Goal: Book appointment/travel/reservation

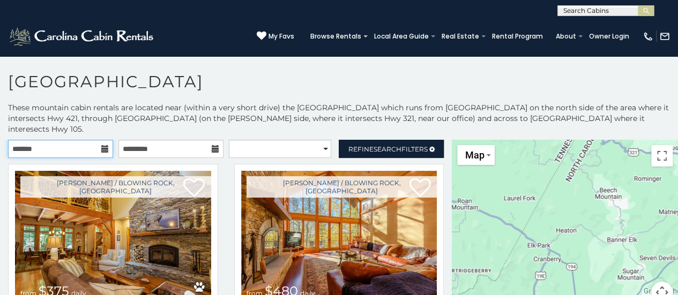
click at [65, 141] on input "text" at bounding box center [60, 149] width 105 height 18
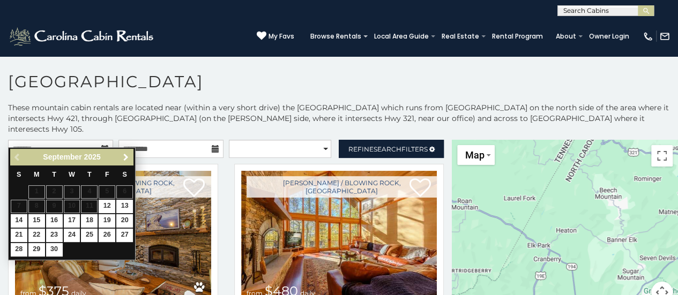
click at [124, 155] on span "Next" at bounding box center [126, 157] width 9 height 9
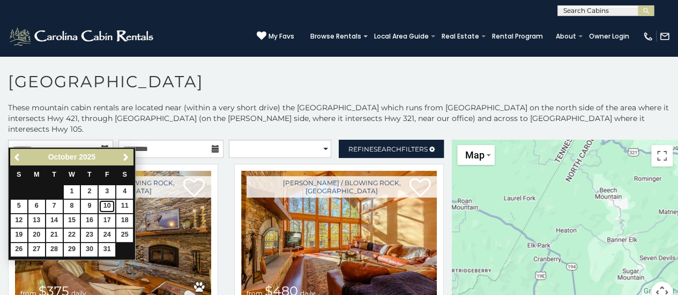
click at [108, 204] on link "10" at bounding box center [107, 206] width 17 height 13
type input "**********"
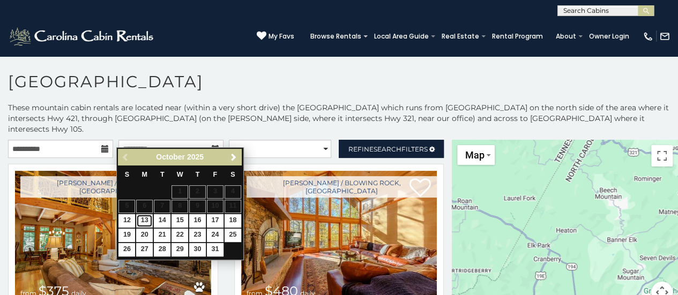
click at [146, 219] on link "13" at bounding box center [144, 220] width 17 height 13
type input "**********"
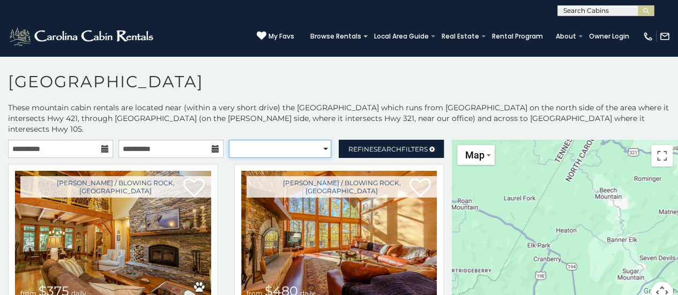
drag, startPoint x: 315, startPoint y: 139, endPoint x: 310, endPoint y: 146, distance: 9.2
click at [315, 140] on select "**********" at bounding box center [280, 149] width 103 height 18
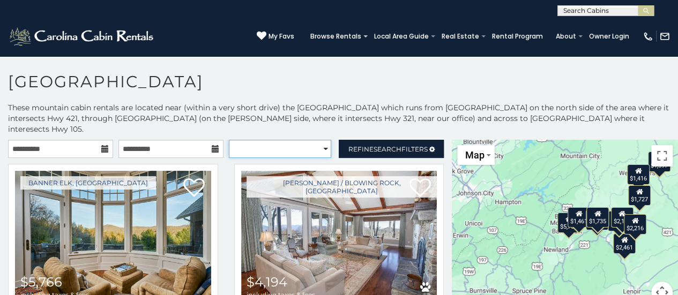
select select "*********"
click at [229, 140] on select "**********" at bounding box center [280, 149] width 103 height 18
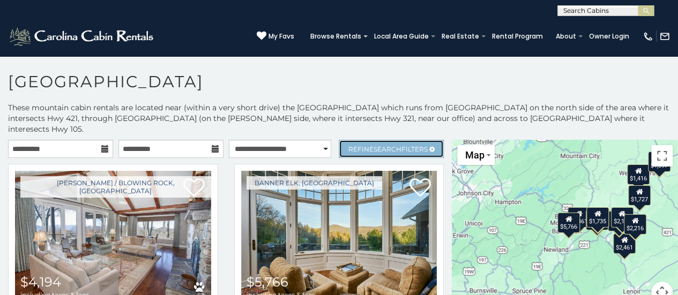
click at [409, 145] on span "Refine Search Filters" at bounding box center [387, 149] width 79 height 8
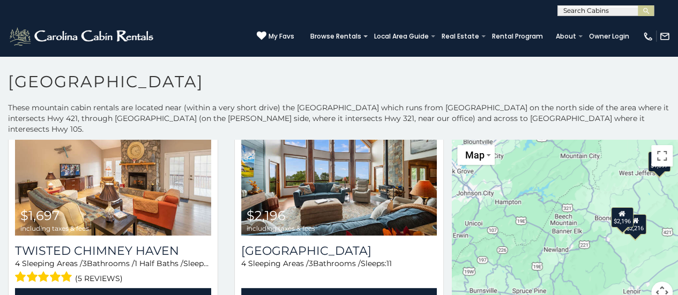
scroll to position [433, 0]
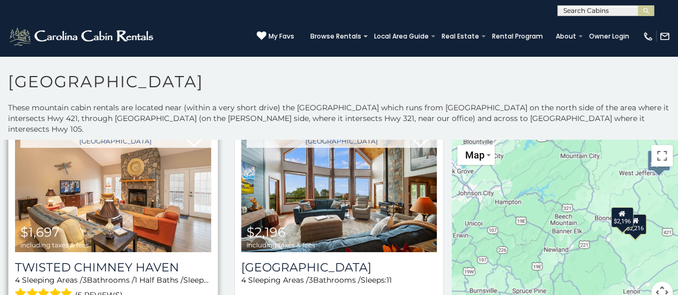
click at [115, 201] on img at bounding box center [113, 186] width 196 height 131
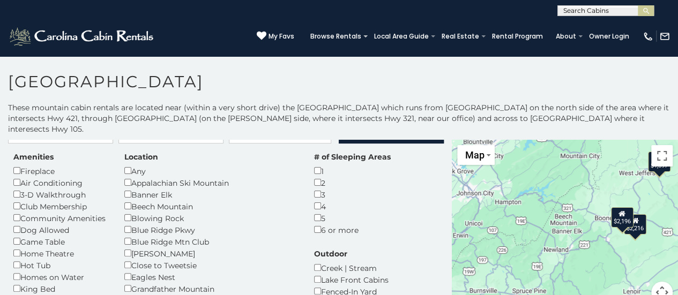
scroll to position [4, 0]
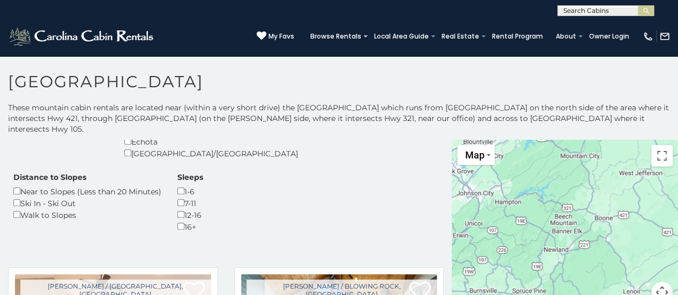
scroll to position [326, 0]
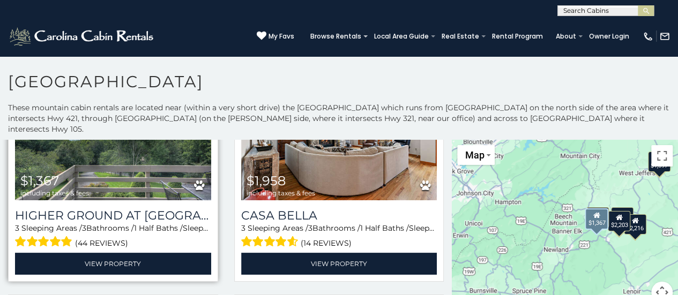
scroll to position [701, 0]
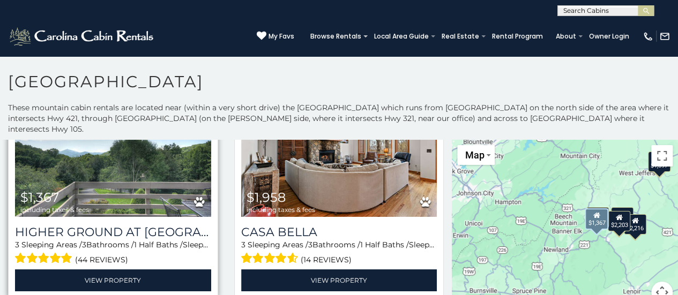
click at [117, 168] on img at bounding box center [113, 151] width 196 height 131
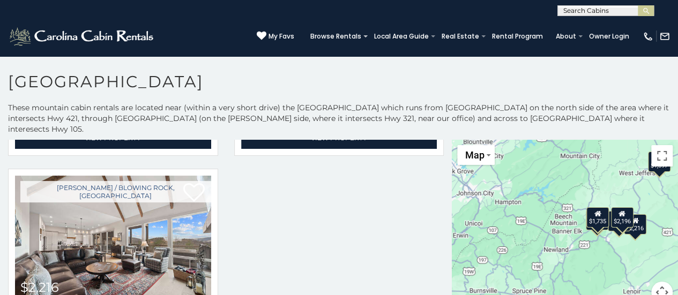
scroll to position [1129, 0]
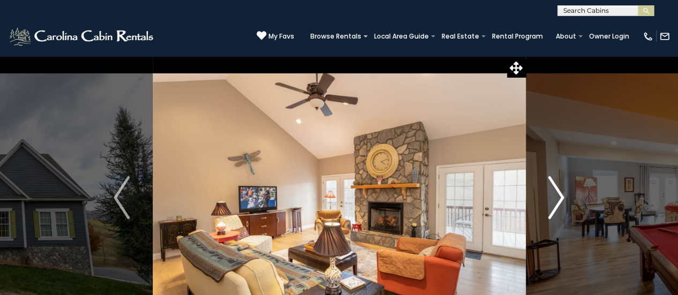
click at [553, 203] on img "Next" at bounding box center [556, 197] width 16 height 43
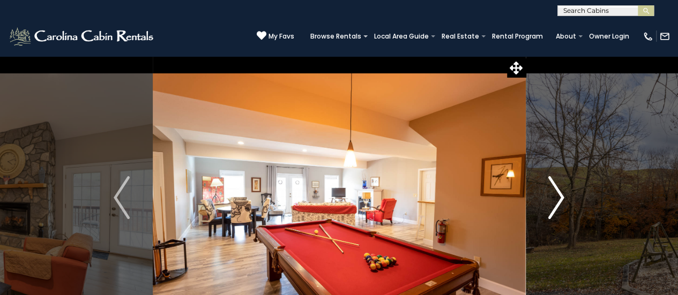
click at [553, 203] on img "Next" at bounding box center [556, 197] width 16 height 43
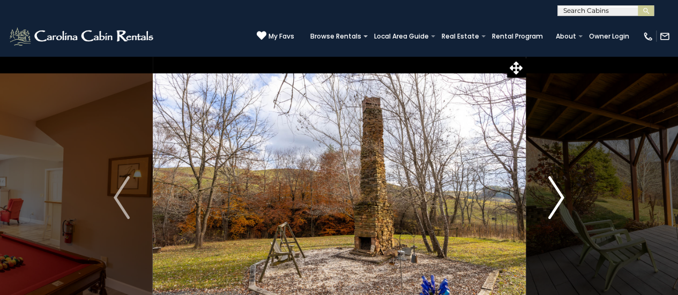
click at [553, 203] on img "Next" at bounding box center [556, 197] width 16 height 43
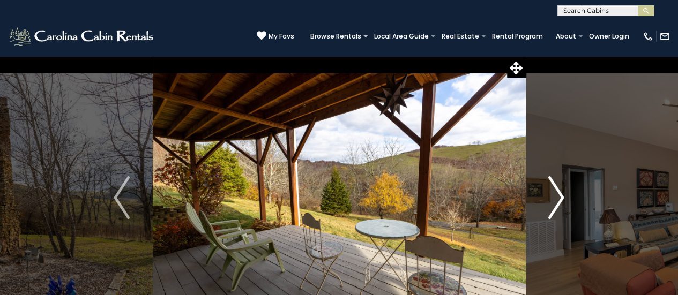
click at [553, 203] on img "Next" at bounding box center [556, 197] width 16 height 43
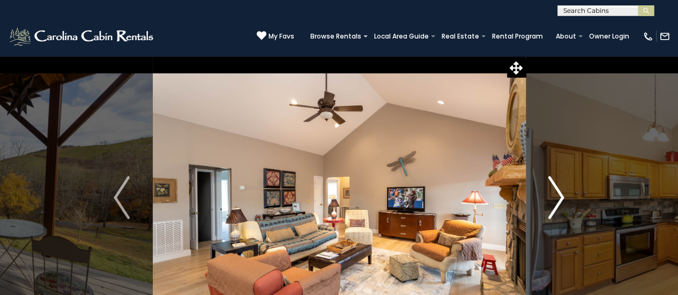
click at [553, 203] on img "Next" at bounding box center [556, 197] width 16 height 43
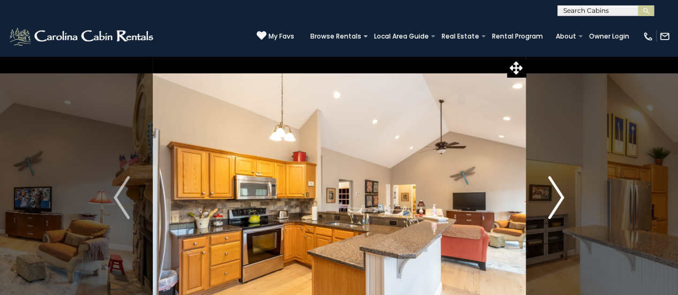
click at [553, 203] on img "Next" at bounding box center [556, 197] width 16 height 43
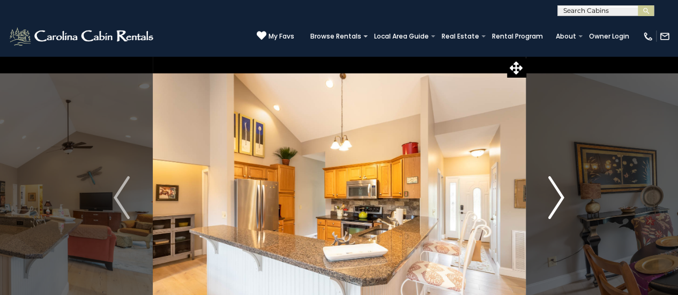
click at [553, 203] on img "Next" at bounding box center [556, 197] width 16 height 43
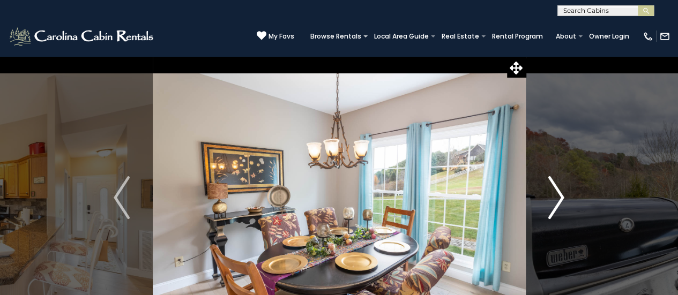
click at [553, 203] on img "Next" at bounding box center [556, 197] width 16 height 43
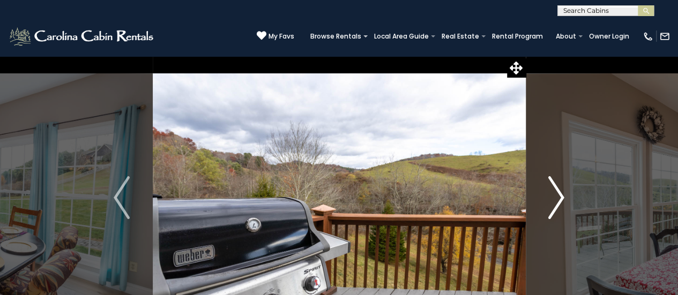
click at [553, 203] on img "Next" at bounding box center [556, 197] width 16 height 43
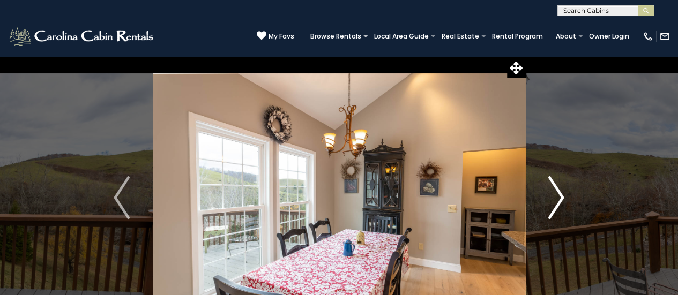
click at [553, 203] on img "Next" at bounding box center [556, 197] width 16 height 43
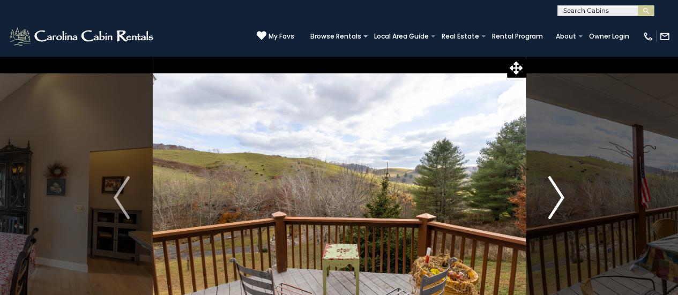
click at [553, 203] on img "Next" at bounding box center [556, 197] width 16 height 43
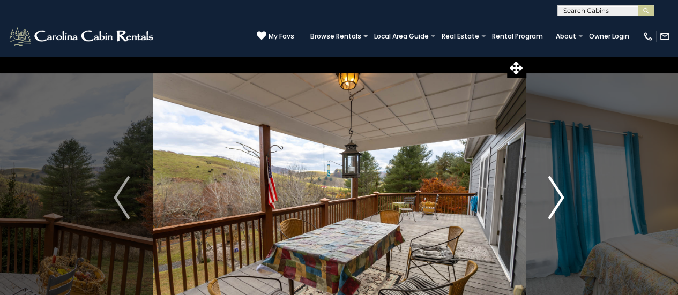
click at [553, 203] on img "Next" at bounding box center [556, 197] width 16 height 43
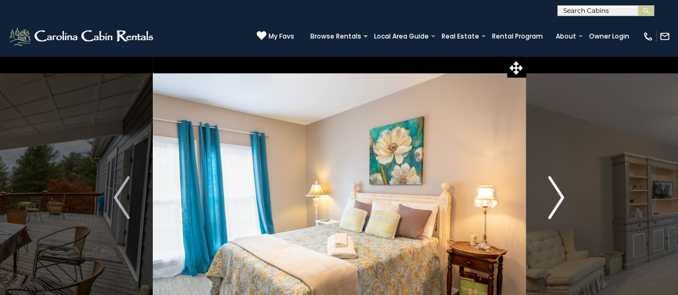
click at [553, 203] on img "Next" at bounding box center [556, 197] width 16 height 43
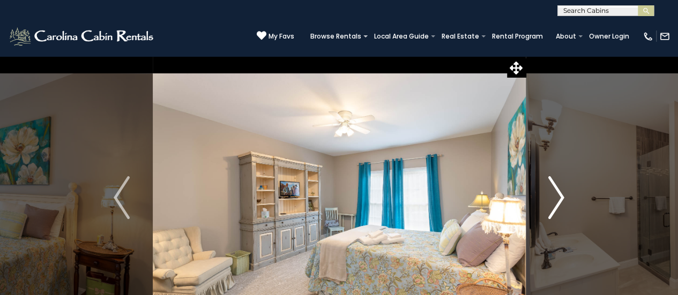
click at [553, 203] on img "Next" at bounding box center [556, 197] width 16 height 43
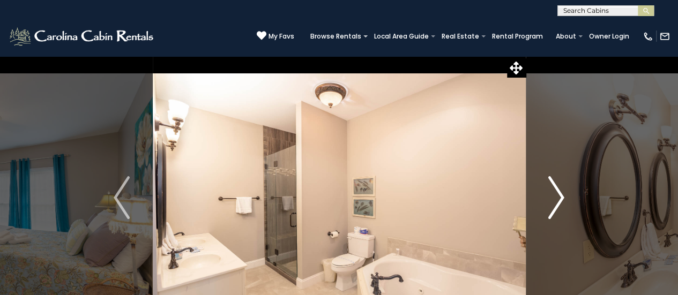
click at [553, 203] on img "Next" at bounding box center [556, 197] width 16 height 43
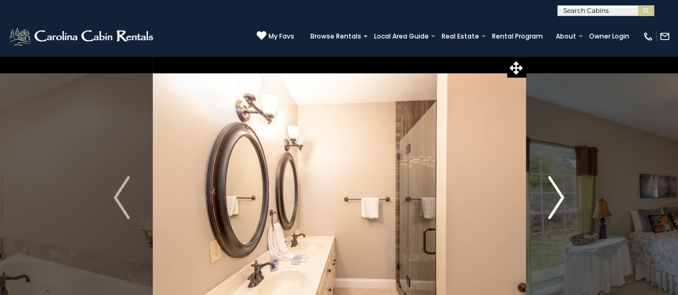
click at [553, 203] on img "Next" at bounding box center [556, 197] width 16 height 43
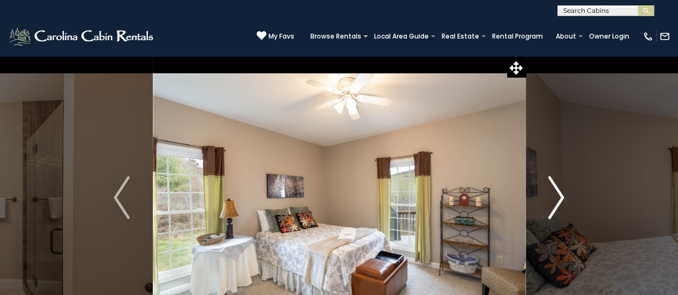
click at [553, 203] on img "Next" at bounding box center [556, 197] width 16 height 43
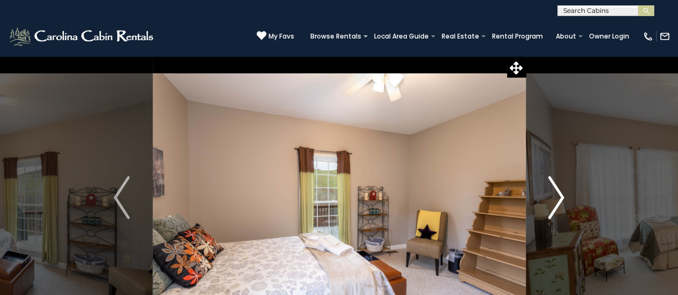
click at [553, 203] on img "Next" at bounding box center [556, 197] width 16 height 43
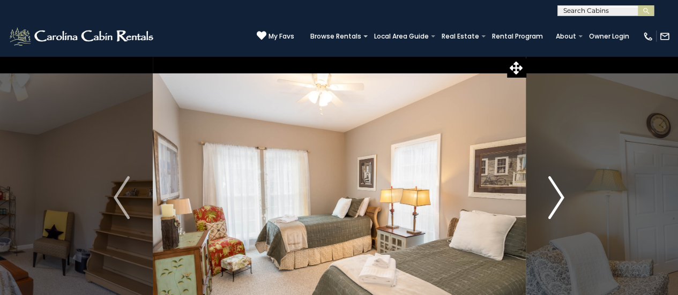
click at [553, 203] on img "Next" at bounding box center [556, 197] width 16 height 43
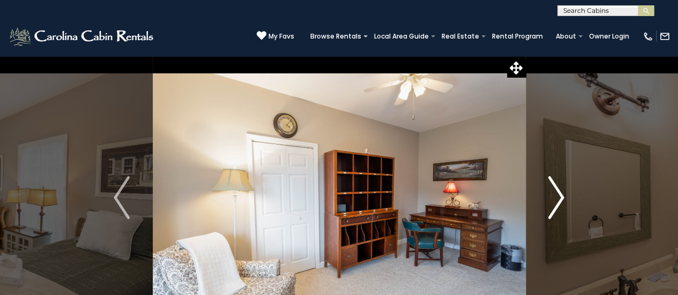
click at [553, 203] on img "Next" at bounding box center [556, 197] width 16 height 43
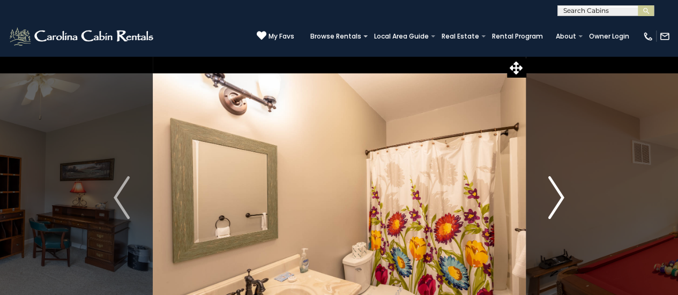
click at [553, 203] on img "Next" at bounding box center [556, 197] width 16 height 43
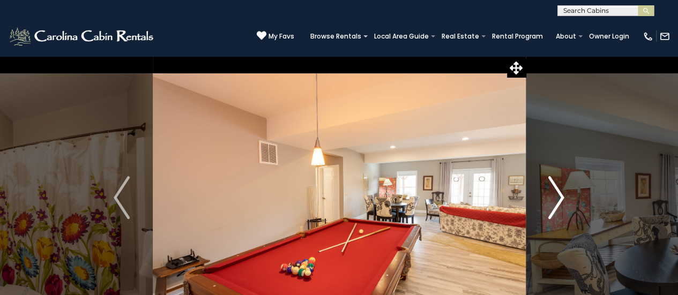
click at [553, 203] on img "Next" at bounding box center [556, 197] width 16 height 43
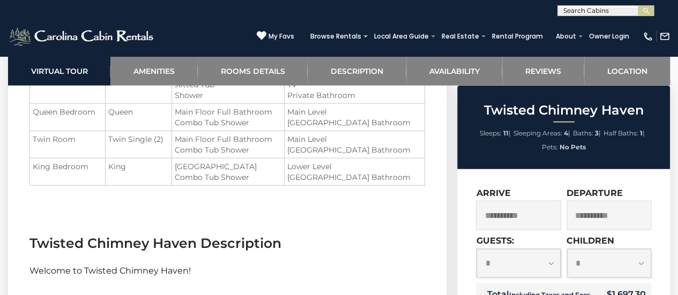
scroll to position [1178, 0]
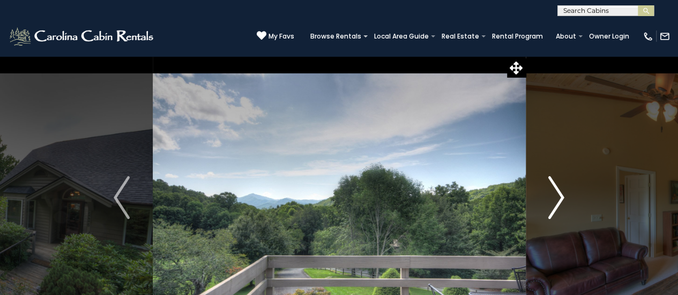
click at [555, 195] on img "Next" at bounding box center [556, 197] width 16 height 43
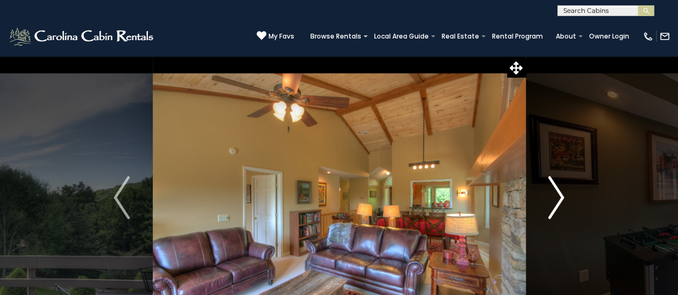
click at [555, 195] on img "Next" at bounding box center [556, 197] width 16 height 43
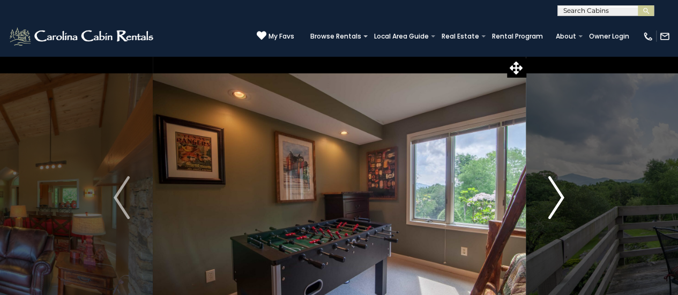
click at [555, 195] on img "Next" at bounding box center [556, 197] width 16 height 43
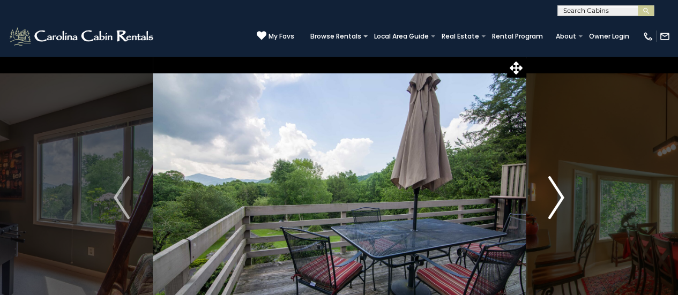
click at [555, 195] on img "Next" at bounding box center [556, 197] width 16 height 43
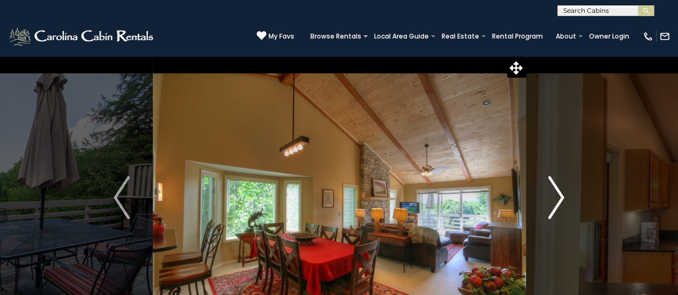
click at [555, 195] on img "Next" at bounding box center [556, 197] width 16 height 43
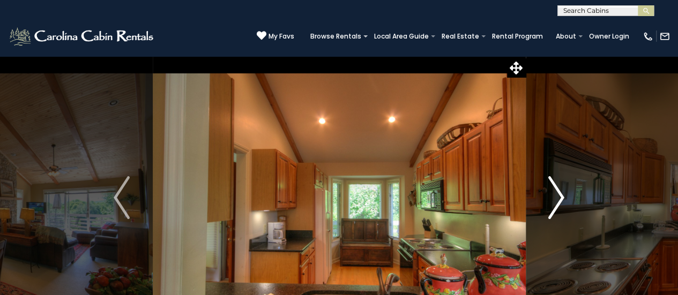
click at [555, 195] on img "Next" at bounding box center [556, 197] width 16 height 43
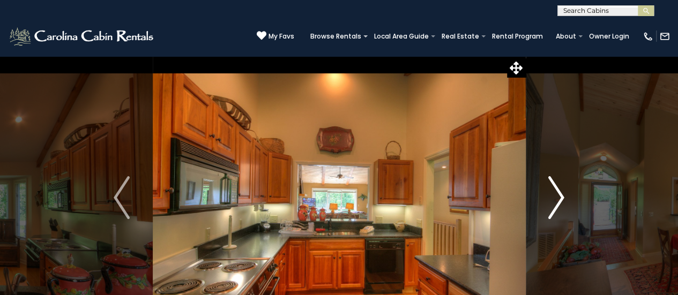
click at [555, 195] on img "Next" at bounding box center [556, 197] width 16 height 43
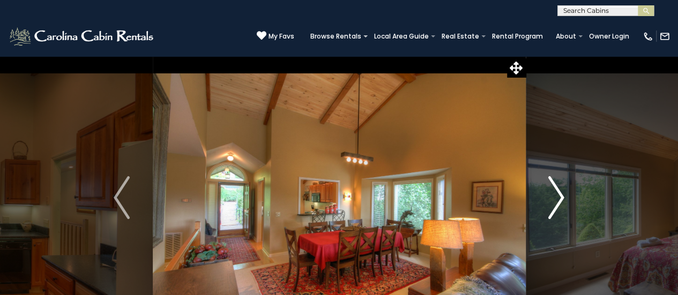
click at [555, 195] on img "Next" at bounding box center [556, 197] width 16 height 43
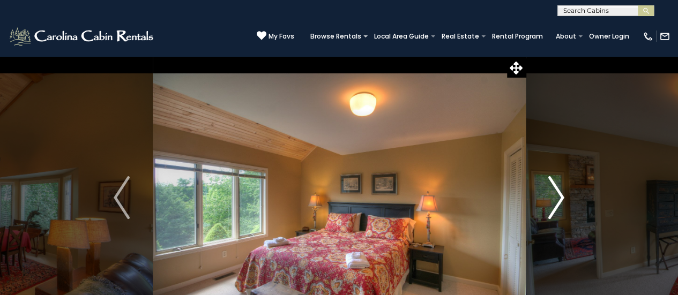
click at [555, 195] on img "Next" at bounding box center [556, 197] width 16 height 43
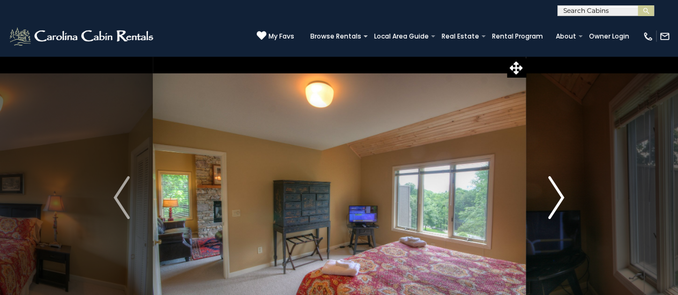
click at [555, 195] on img "Next" at bounding box center [556, 197] width 16 height 43
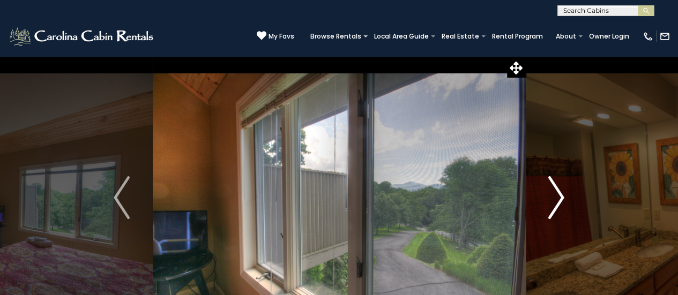
click at [555, 195] on img "Next" at bounding box center [556, 197] width 16 height 43
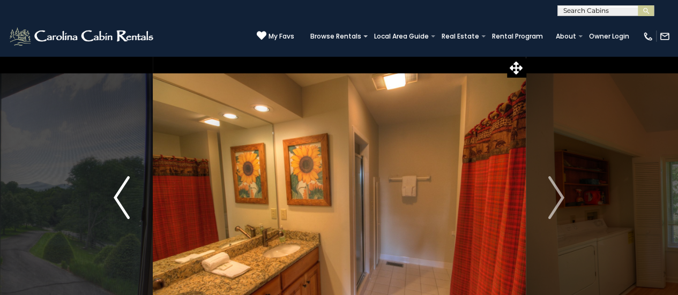
click at [110, 197] on button "Previous" at bounding box center [122, 198] width 62 height 284
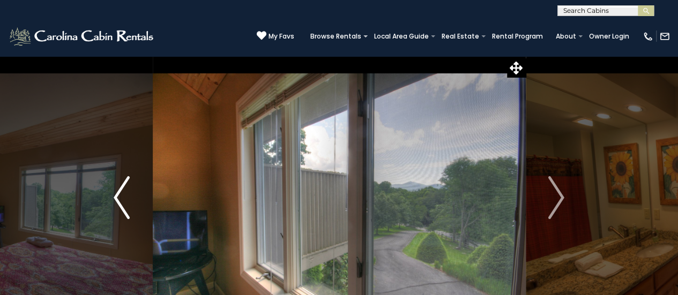
click at [110, 197] on button "Previous" at bounding box center [122, 198] width 62 height 284
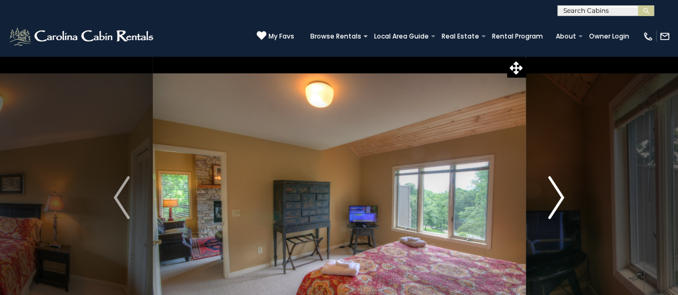
click at [548, 201] on img "Next" at bounding box center [556, 197] width 16 height 43
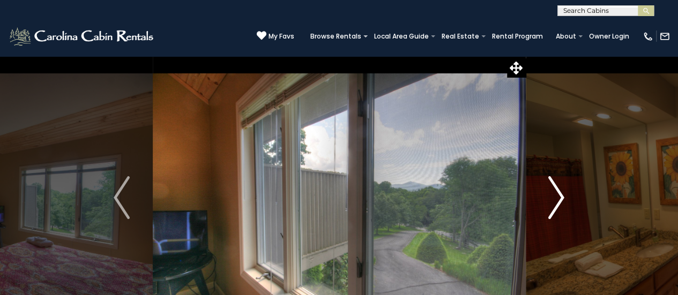
click at [548, 201] on img "Next" at bounding box center [556, 197] width 16 height 43
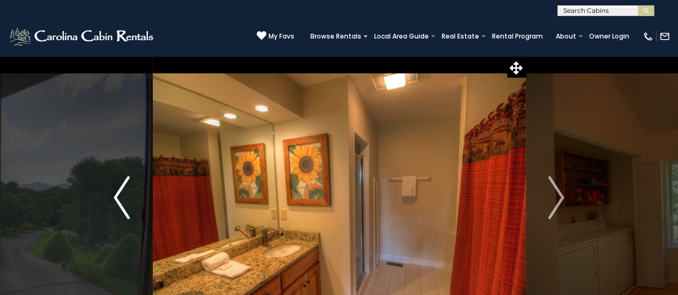
click at [109, 203] on button "Previous" at bounding box center [122, 198] width 62 height 284
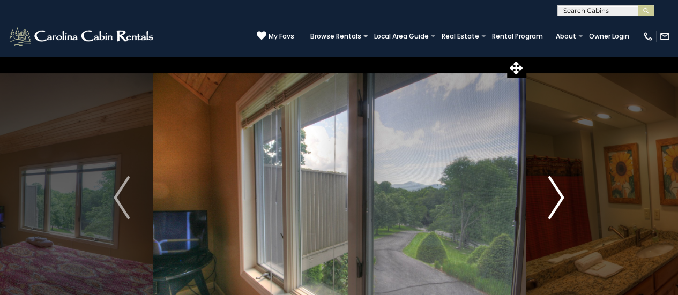
click at [546, 199] on button "Next" at bounding box center [556, 198] width 62 height 284
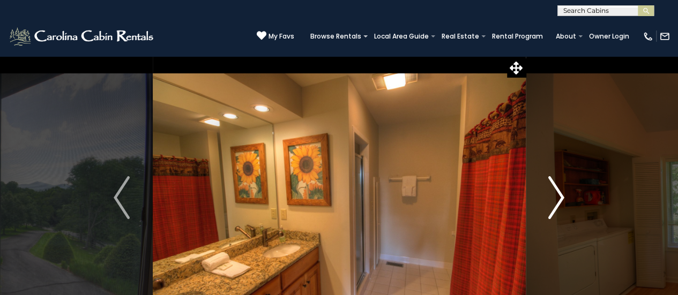
click at [543, 197] on button "Next" at bounding box center [556, 198] width 62 height 284
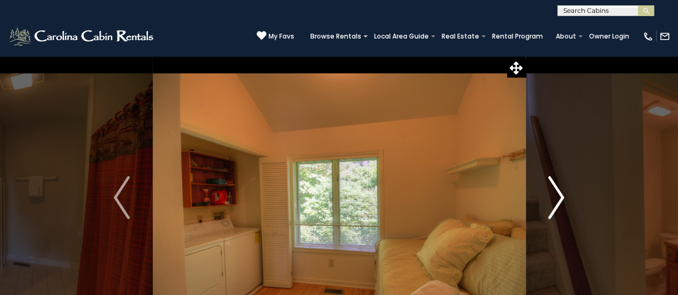
click at [543, 197] on button "Next" at bounding box center [556, 198] width 62 height 284
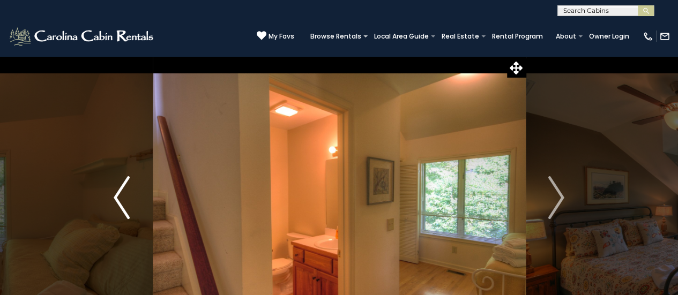
click at [126, 203] on img "Previous" at bounding box center [122, 197] width 16 height 43
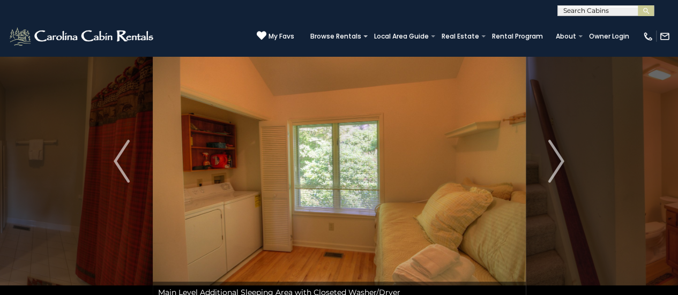
scroll to position [54, 0]
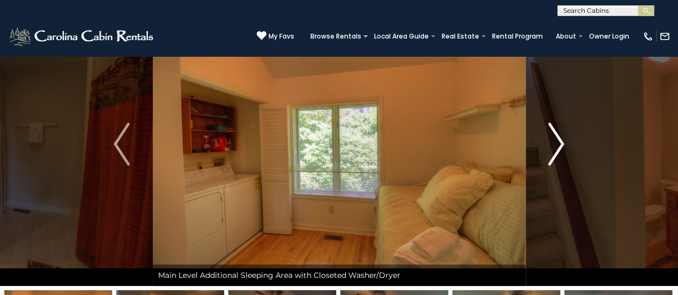
click at [553, 155] on img "Next" at bounding box center [556, 144] width 16 height 43
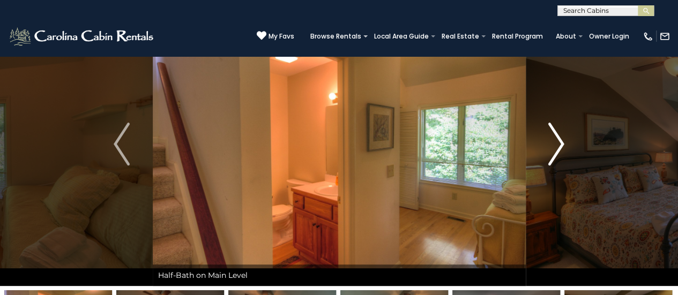
click at [553, 155] on img "Next" at bounding box center [556, 144] width 16 height 43
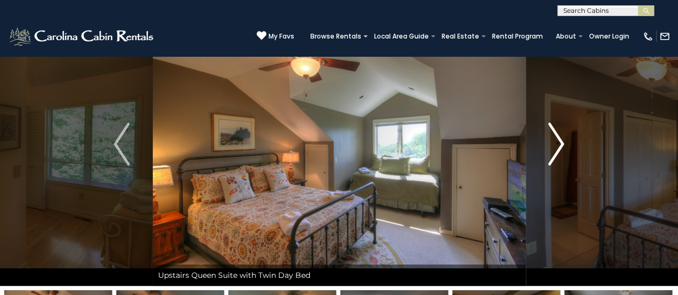
click at [553, 155] on img "Next" at bounding box center [556, 144] width 16 height 43
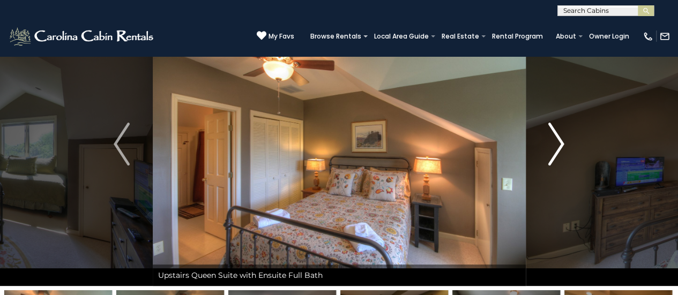
click at [553, 155] on img "Next" at bounding box center [556, 144] width 16 height 43
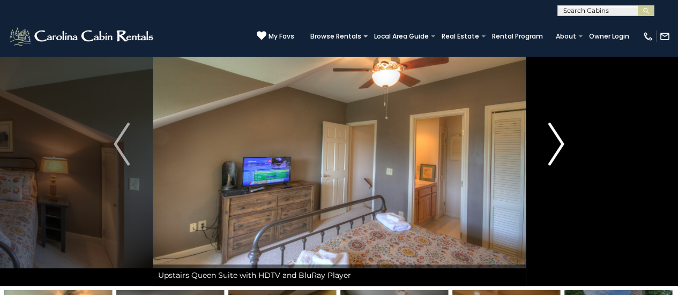
click at [553, 155] on img "Next" at bounding box center [556, 144] width 16 height 43
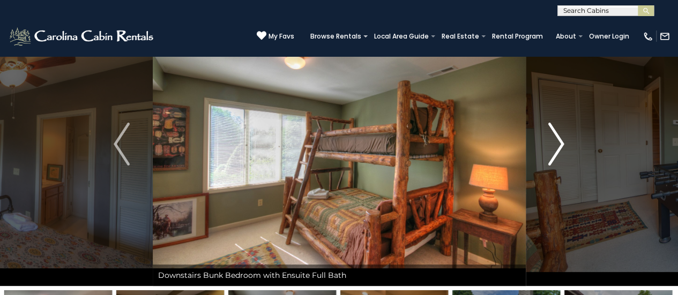
click at [553, 155] on img "Next" at bounding box center [556, 144] width 16 height 43
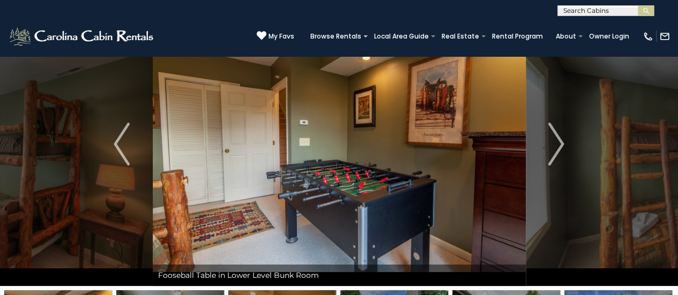
click at [133, 140] on button "Previous" at bounding box center [122, 144] width 62 height 284
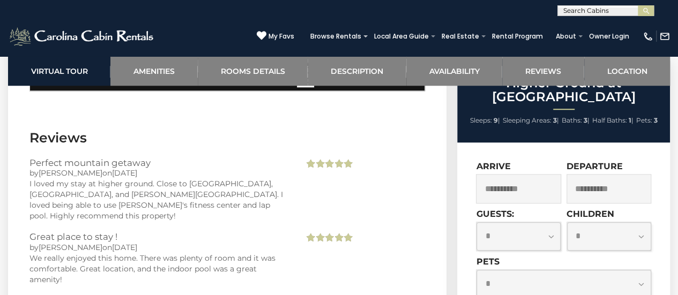
scroll to position [2464, 0]
